Goal: Information Seeking & Learning: Learn about a topic

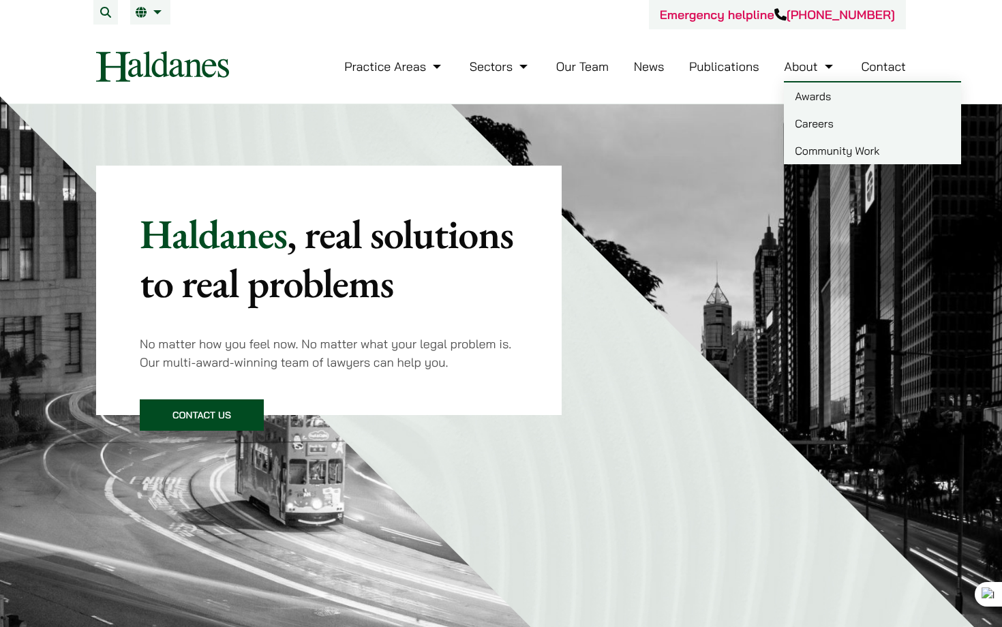
click at [822, 124] on link "Careers" at bounding box center [872, 123] width 177 height 27
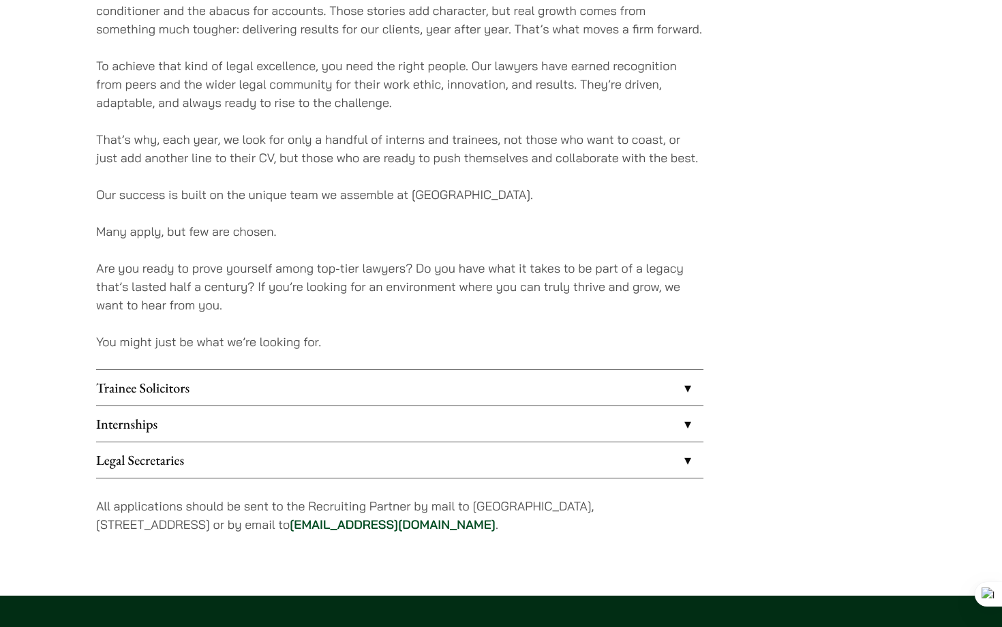
scroll to position [989, 0]
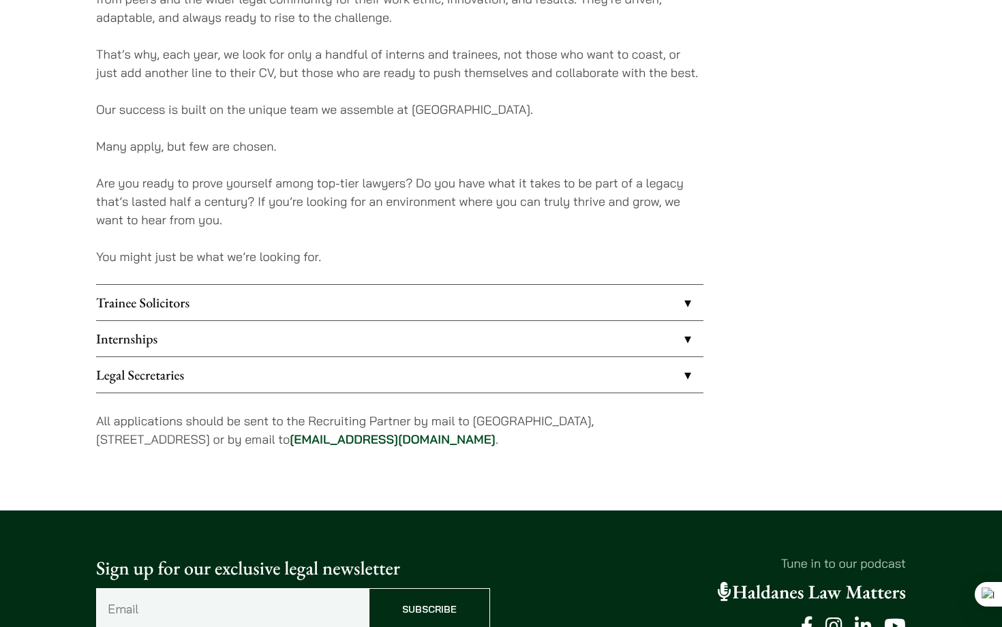
click at [350, 342] on link "Internships" at bounding box center [400, 338] width 608 height 35
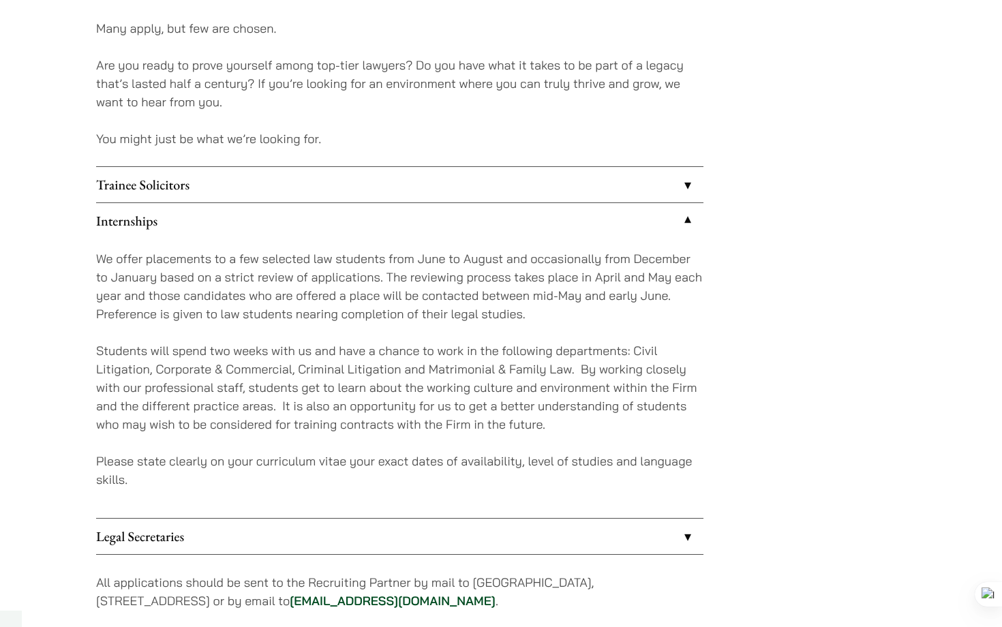
scroll to position [1224, 0]
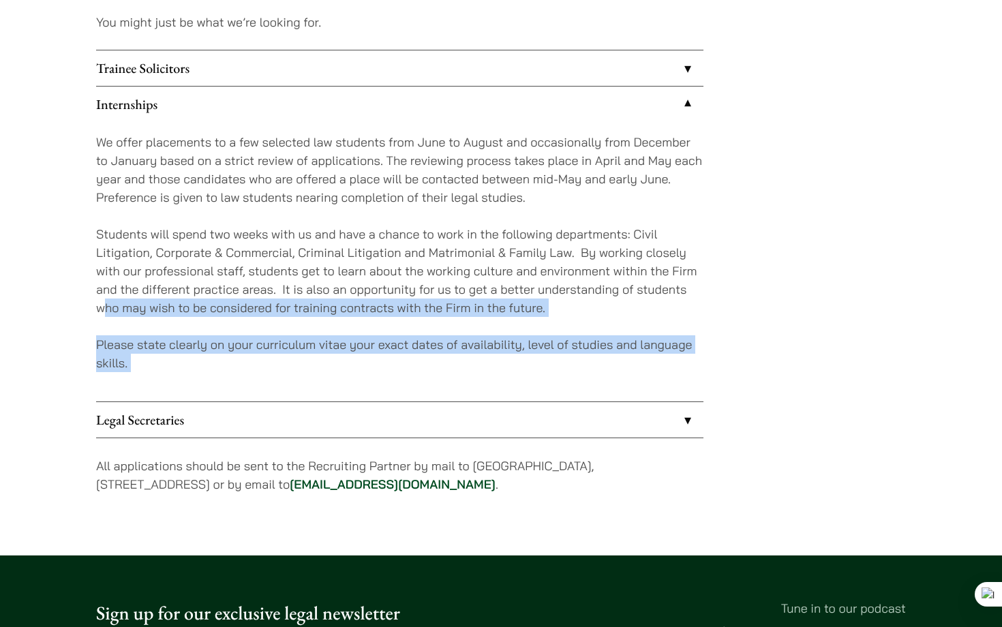
drag, startPoint x: 104, startPoint y: 316, endPoint x: 263, endPoint y: 402, distance: 180.6
type textarea "ho may wish to be considered for training contracts with the Firm in the future…"
click at [263, 402] on ul "Trainee Solicitors We look to recruit two to four top-quality trainee solicitor…" at bounding box center [400, 244] width 608 height 389
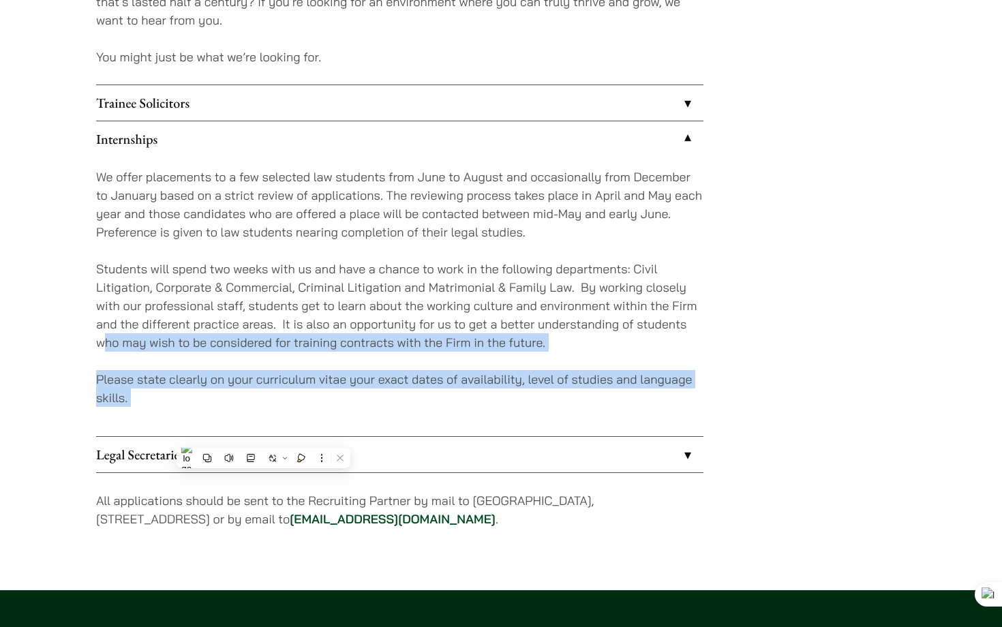
scroll to position [1184, 0]
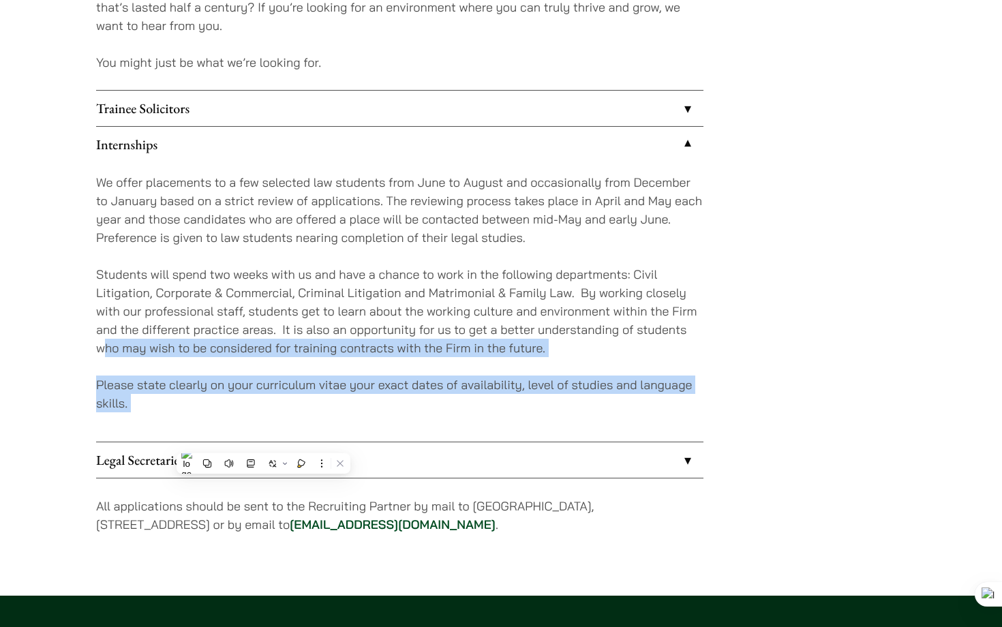
click at [346, 301] on p "Students will spend two weeks with us and have a chance to work in the followin…" at bounding box center [400, 311] width 608 height 92
